Goal: Transaction & Acquisition: Purchase product/service

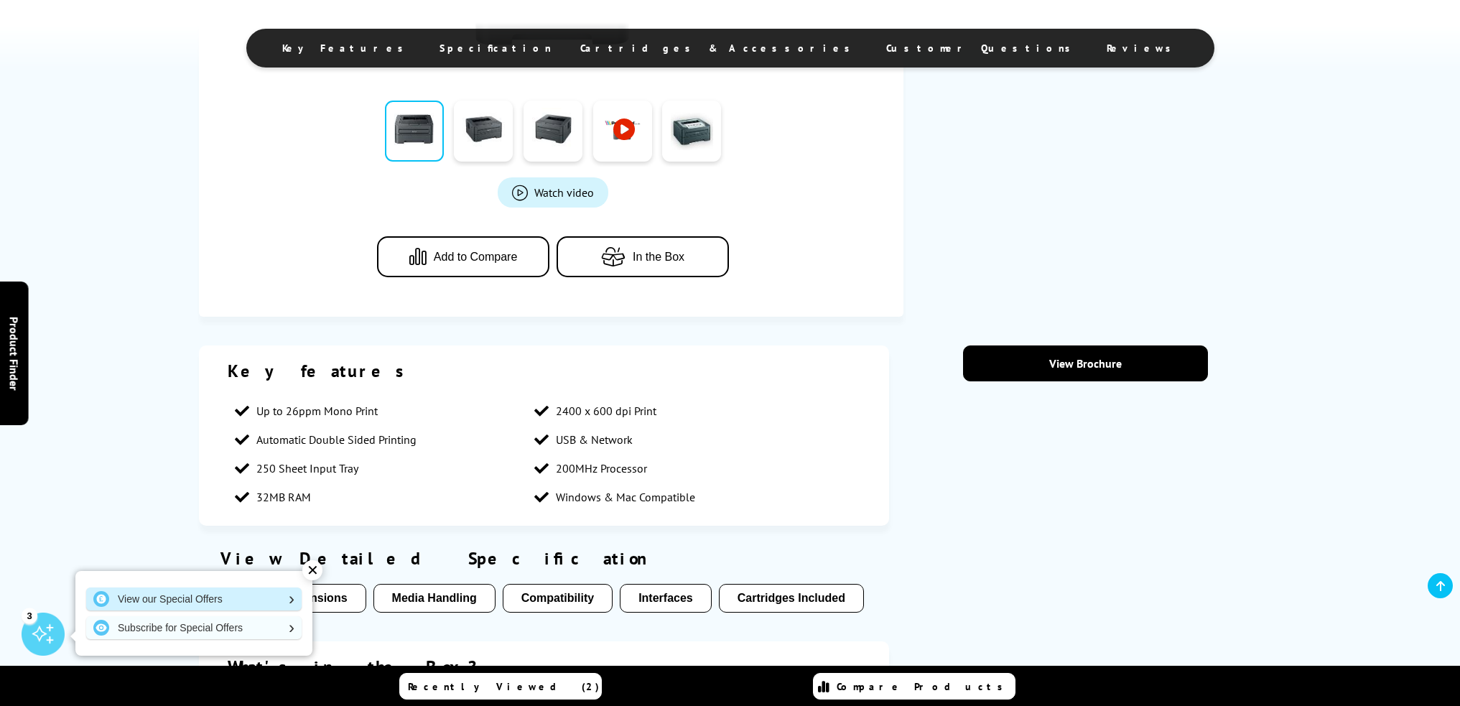
scroll to position [431, 0]
click at [307, 565] on div "✕" at bounding box center [312, 570] width 20 height 20
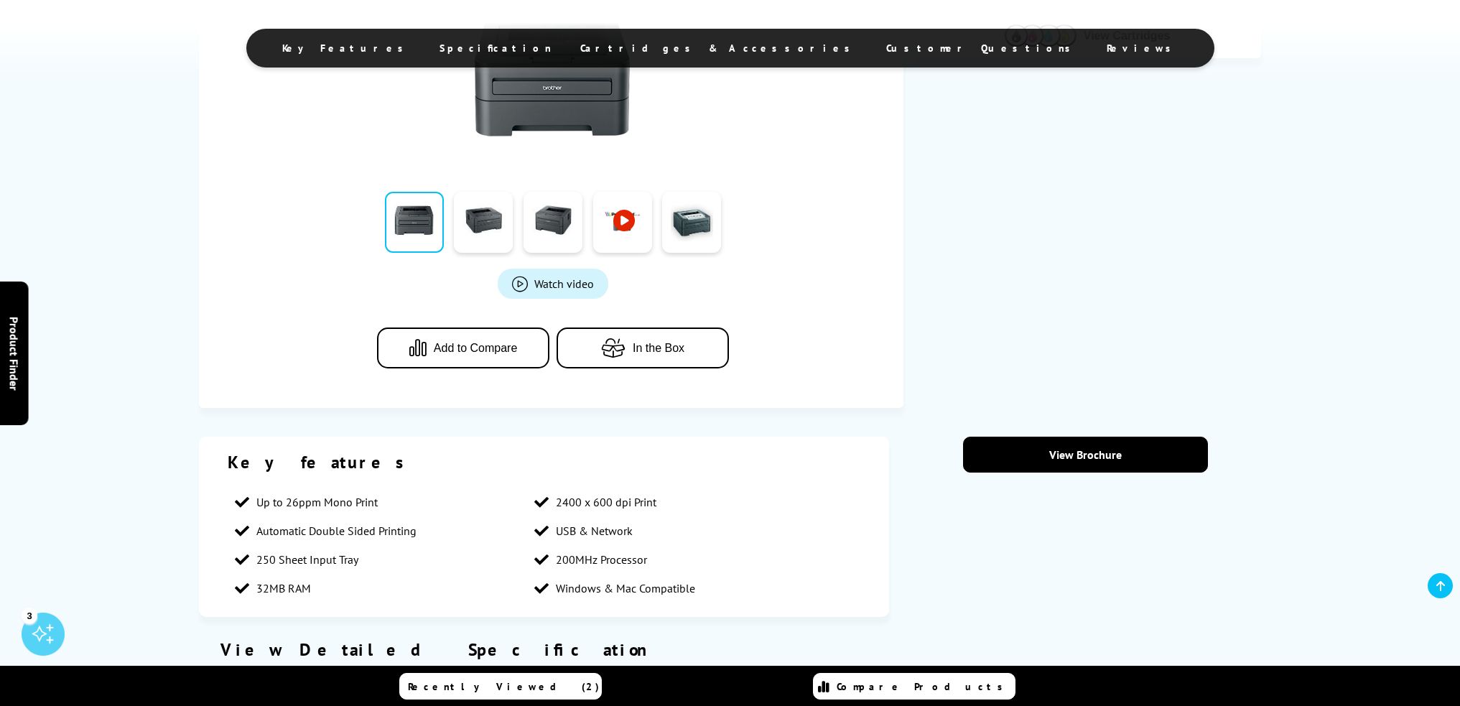
scroll to position [215, 0]
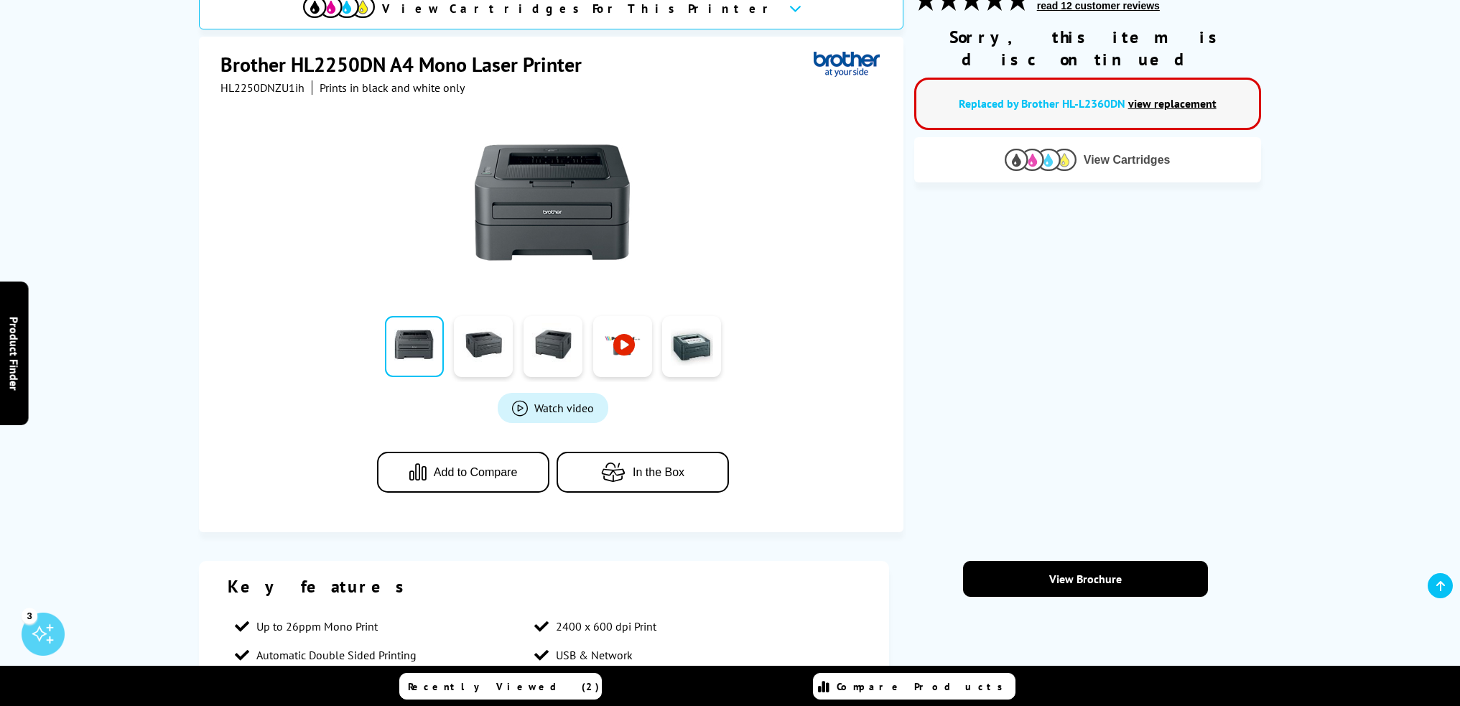
click at [1113, 154] on span "View Cartridges" at bounding box center [1127, 160] width 87 height 13
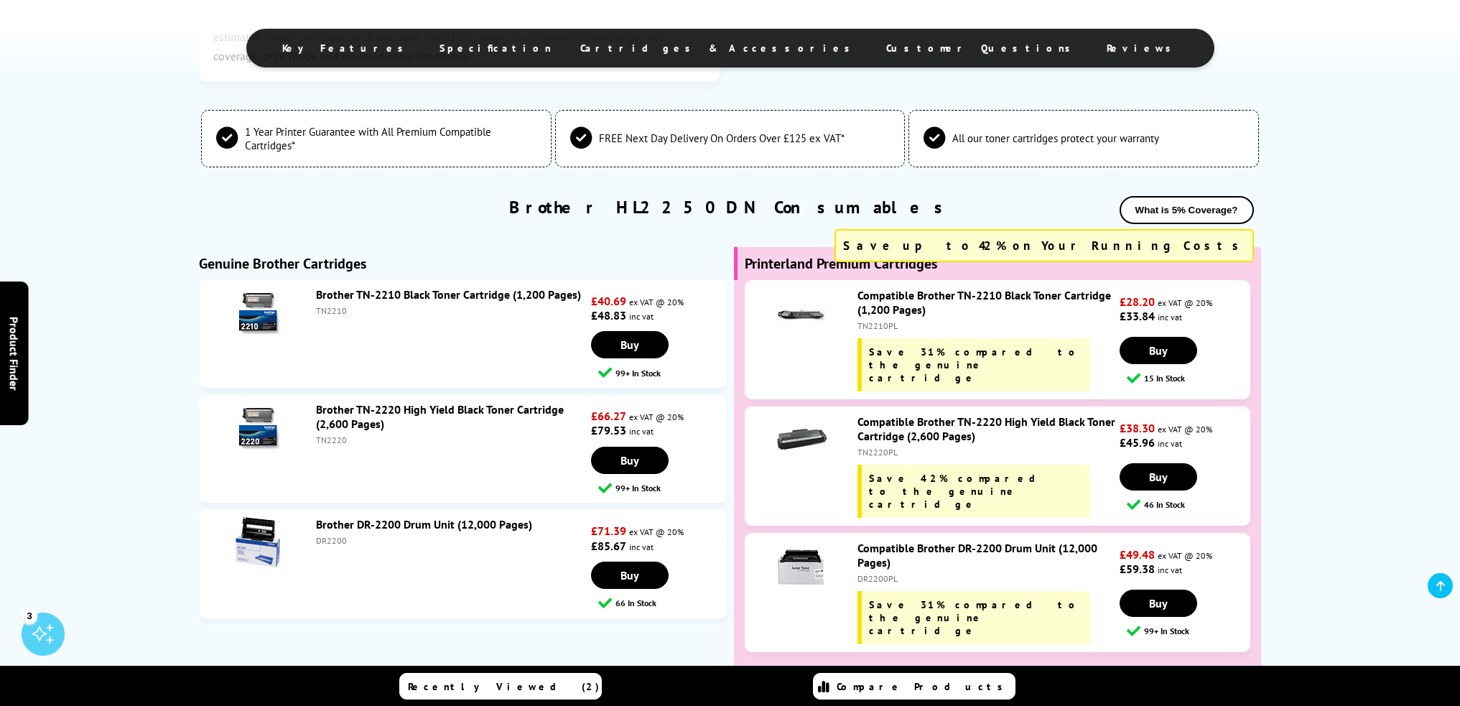
scroll to position [2157, 0]
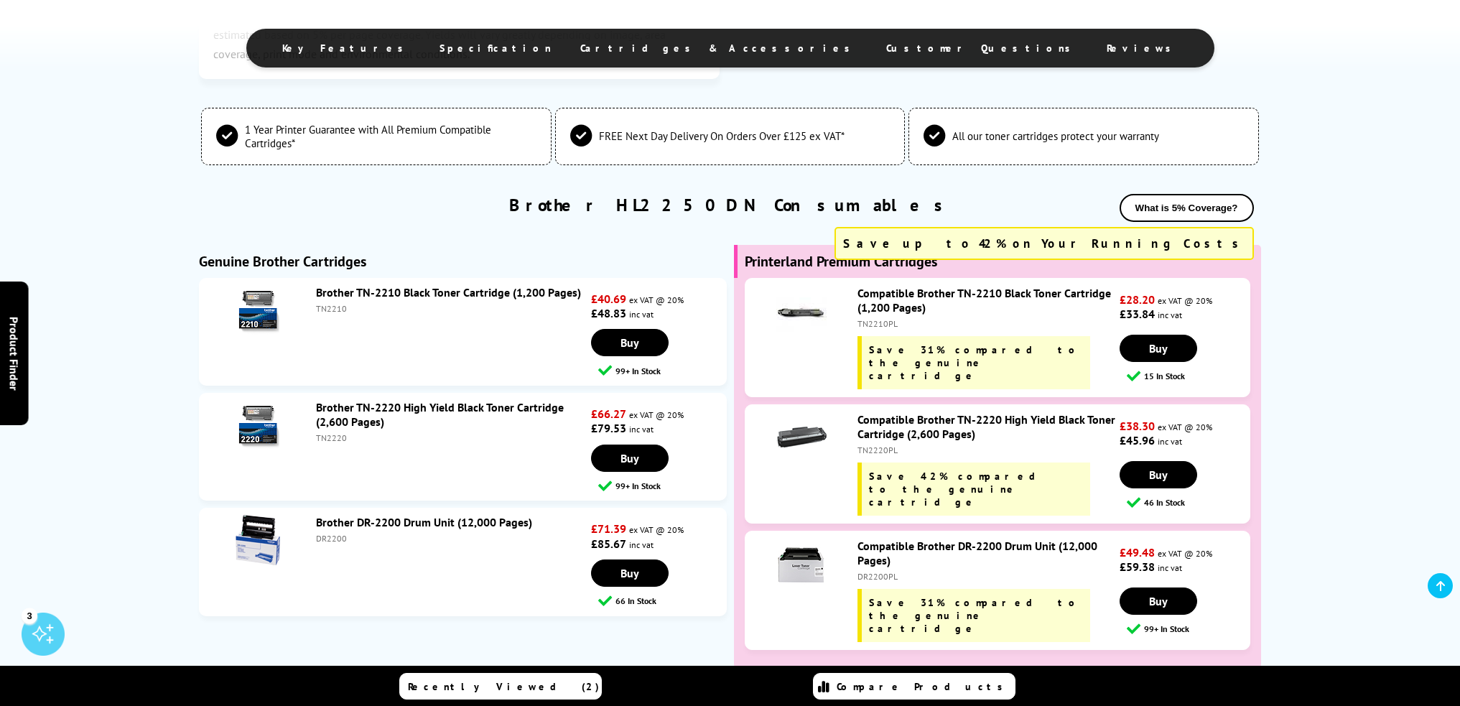
drag, startPoint x: 353, startPoint y: 539, endPoint x: 317, endPoint y: 539, distance: 35.9
click at [317, 539] on div "DR2200" at bounding box center [451, 538] width 271 height 11
copy div "DR2200"
